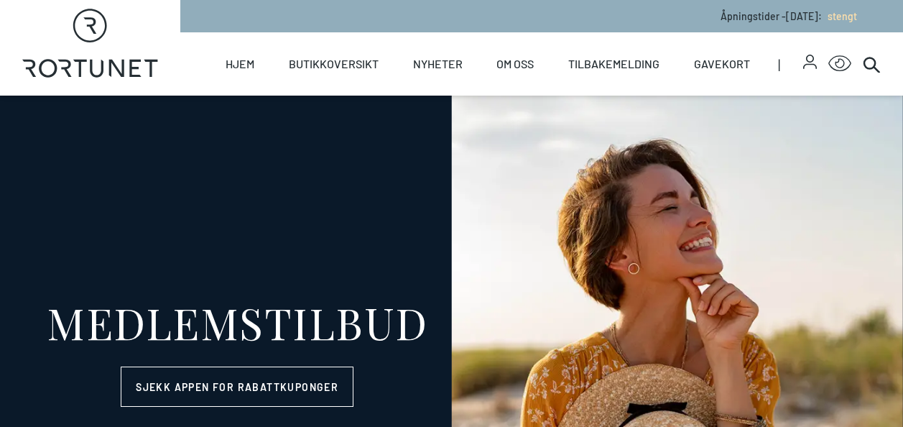
select select "NO"
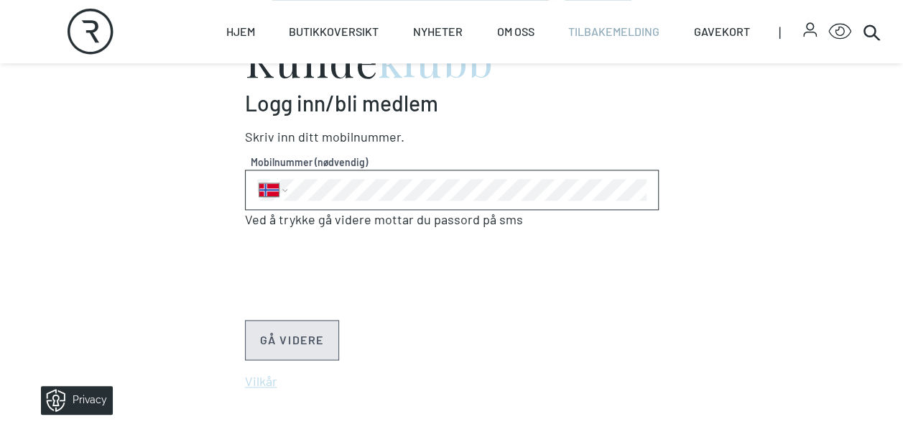
scroll to position [948, 0]
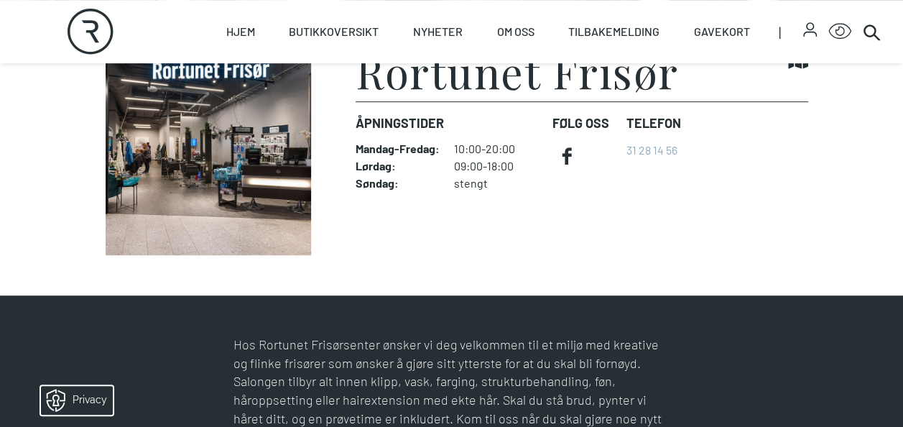
scroll to position [345, 0]
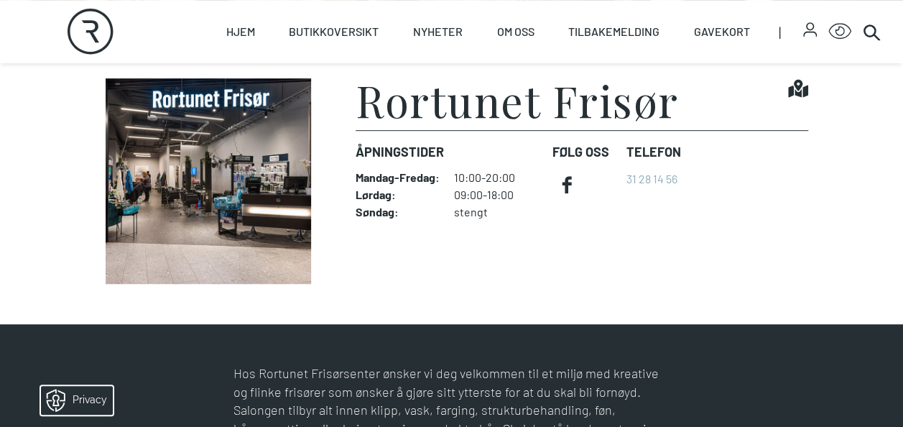
click at [228, 102] on img at bounding box center [209, 180] width 226 height 205
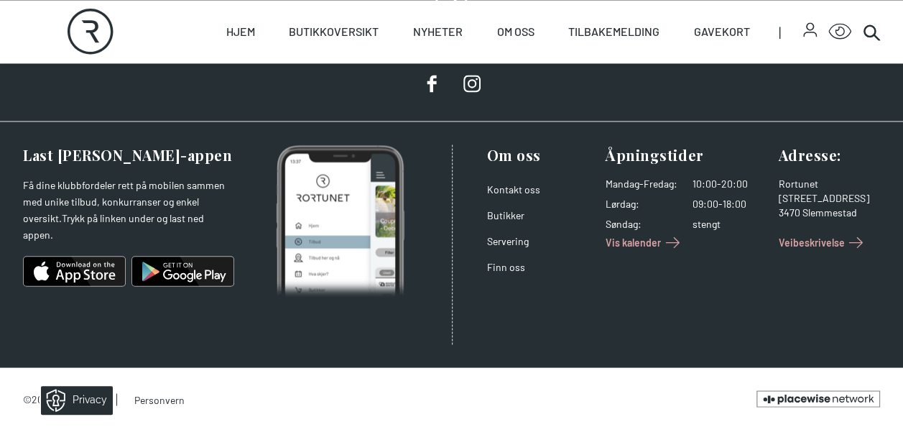
scroll to position [1209, 0]
